Goal: Task Accomplishment & Management: Use online tool/utility

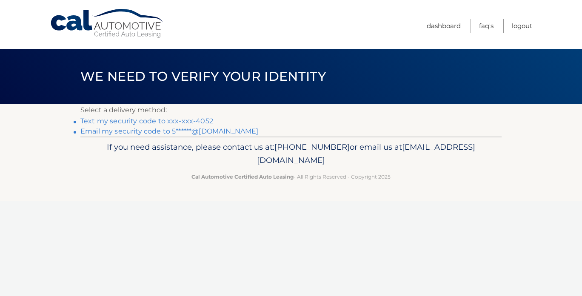
click at [155, 110] on p "Select a delivery method:" at bounding box center [290, 110] width 421 height 12
click at [155, 120] on link "Text my security code to xxx-xxx-4052" at bounding box center [146, 121] width 133 height 8
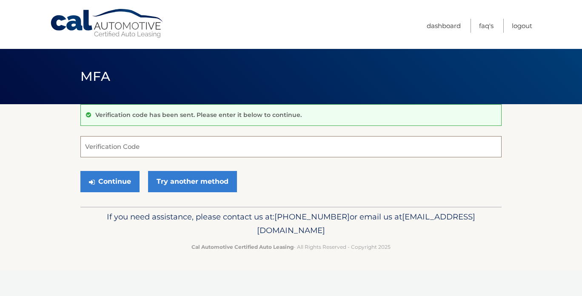
click at [152, 147] on input "Verification Code" at bounding box center [290, 146] width 421 height 21
type input "671120"
click at [113, 184] on button "Continue" at bounding box center [109, 181] width 59 height 21
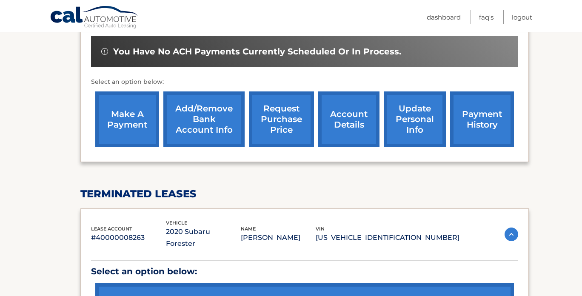
scroll to position [271, 0]
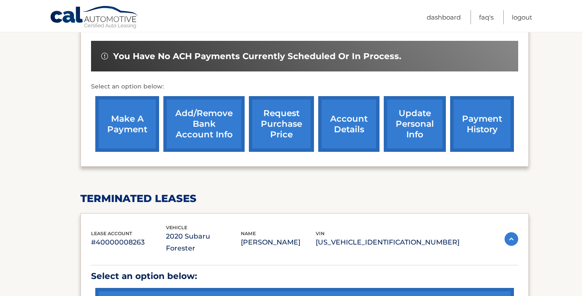
click at [131, 120] on link "make a payment" at bounding box center [127, 124] width 64 height 56
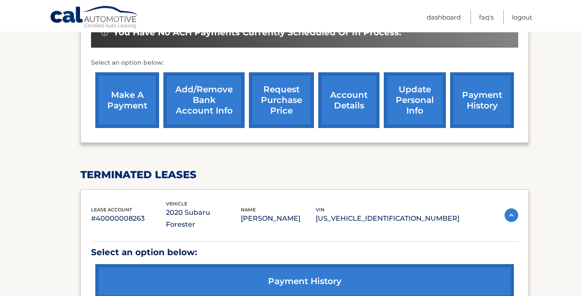
scroll to position [333, 0]
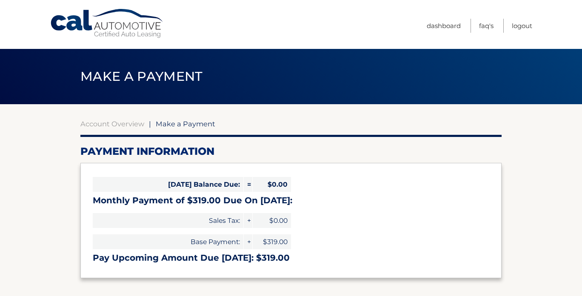
select select "Y2UxZjQ4ZDItNzE1Ny00MDBhLThkMTMtMTIwMWUyOTBjMDlh"
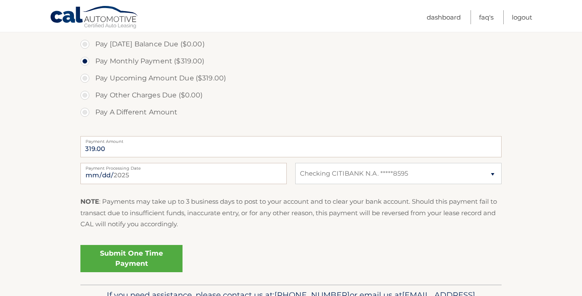
scroll to position [263, 0]
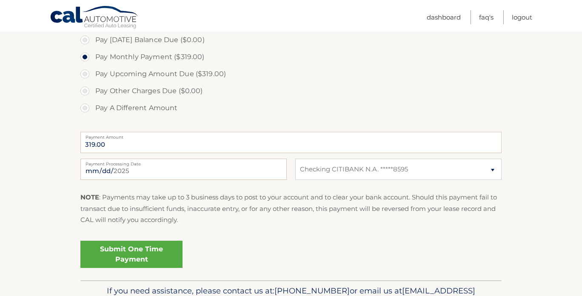
click at [145, 254] on link "Submit One Time Payment" at bounding box center [131, 254] width 102 height 27
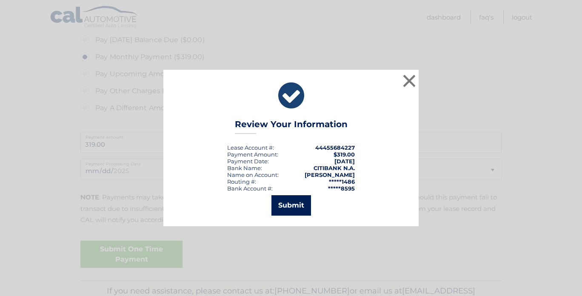
click at [287, 206] on button "Submit" at bounding box center [291, 205] width 40 height 20
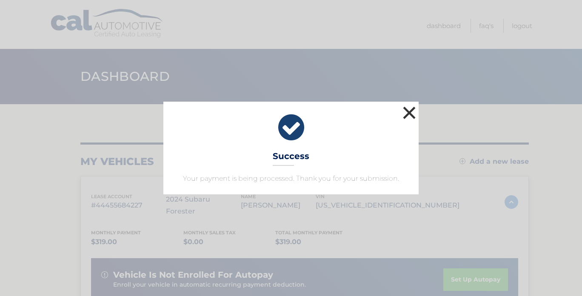
click at [409, 111] on button "×" at bounding box center [409, 112] width 17 height 17
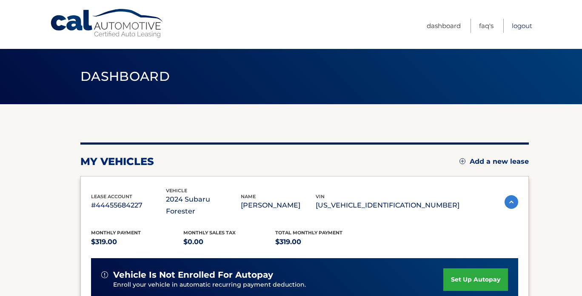
click at [518, 26] on link "Logout" at bounding box center [522, 26] width 20 height 14
